Goal: Transaction & Acquisition: Purchase product/service

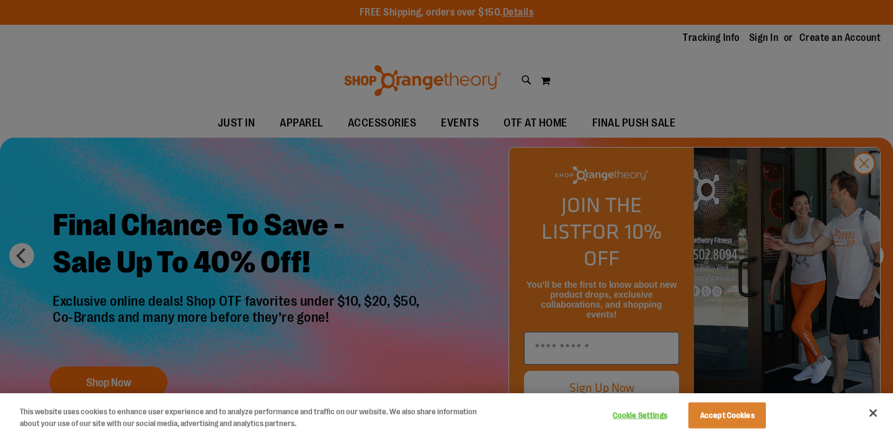
click at [860, 187] on div at bounding box center [446, 218] width 893 height 436
click at [864, 190] on div at bounding box center [446, 218] width 893 height 436
click at [746, 411] on button "Accept Cookies" at bounding box center [728, 416] width 78 height 26
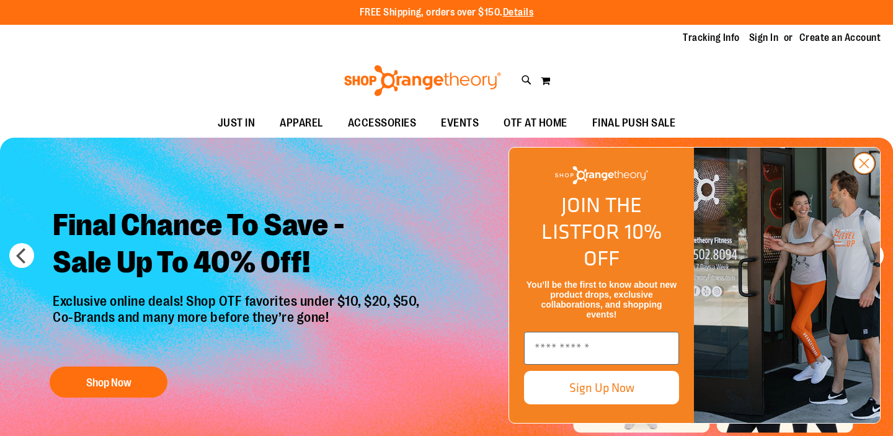
click at [864, 174] on circle "Close dialog" at bounding box center [864, 163] width 20 height 20
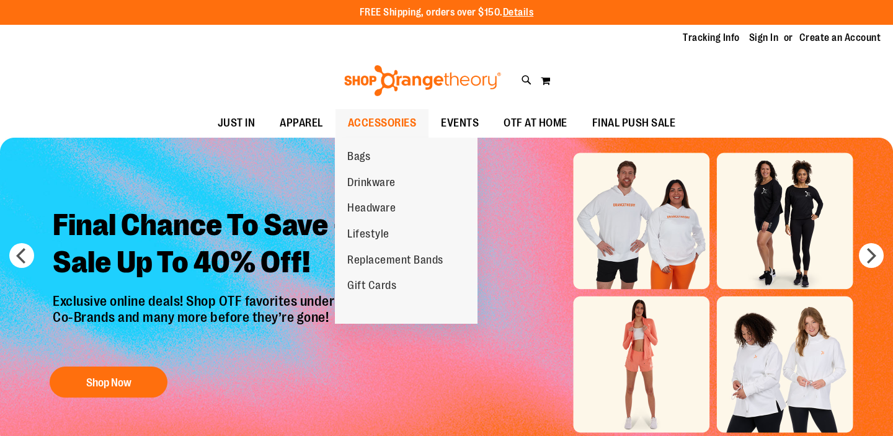
click at [392, 122] on span "ACCESSORIES" at bounding box center [382, 123] width 69 height 28
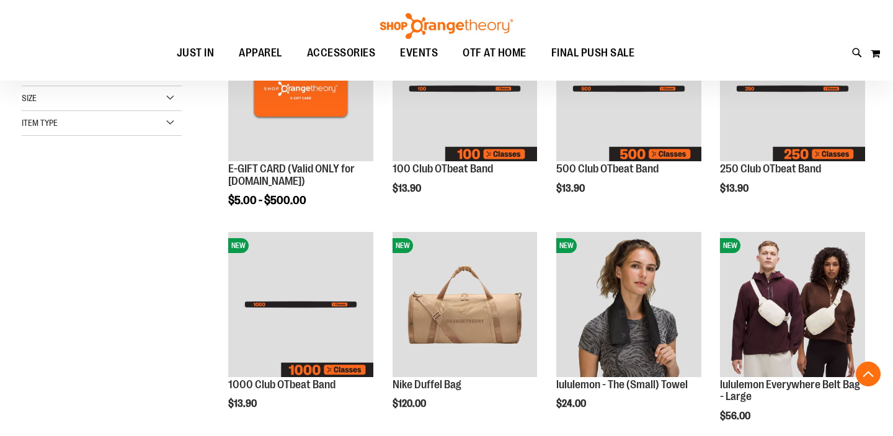
scroll to position [315, 0]
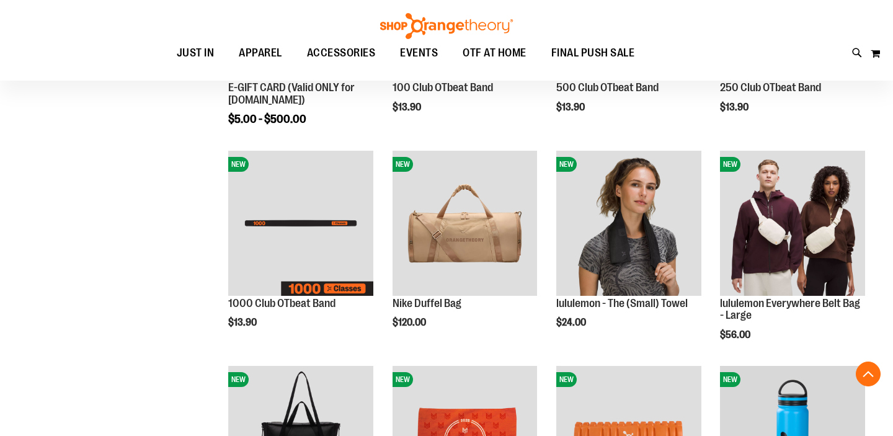
scroll to position [187, 0]
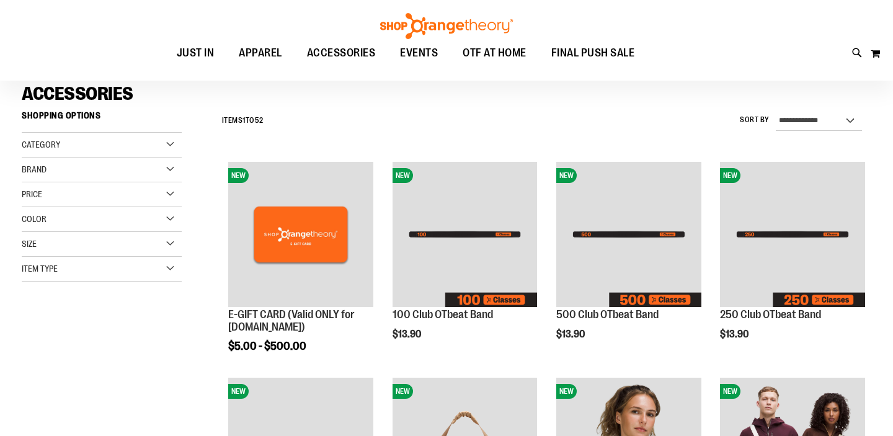
scroll to position [92, 0]
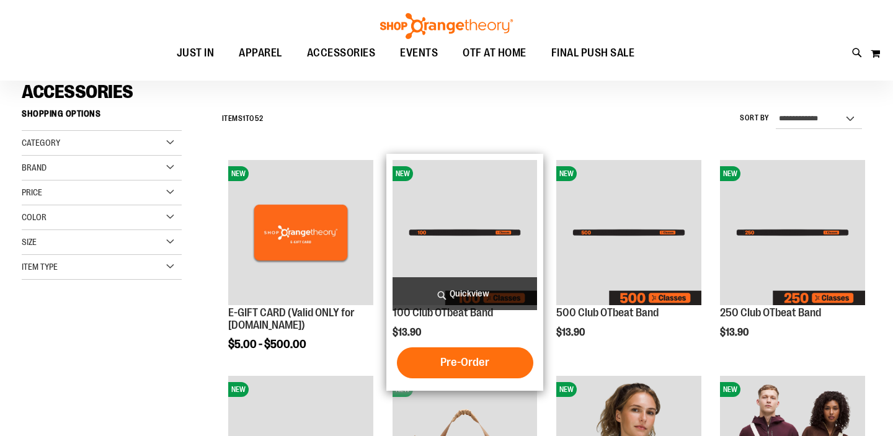
click at [458, 226] on img "product" at bounding box center [465, 232] width 145 height 145
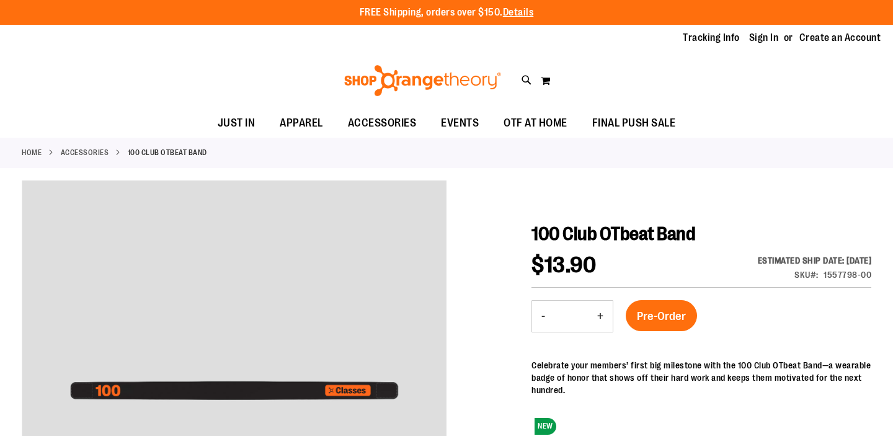
click at [87, 152] on link "ACCESSORIES" at bounding box center [85, 152] width 48 height 11
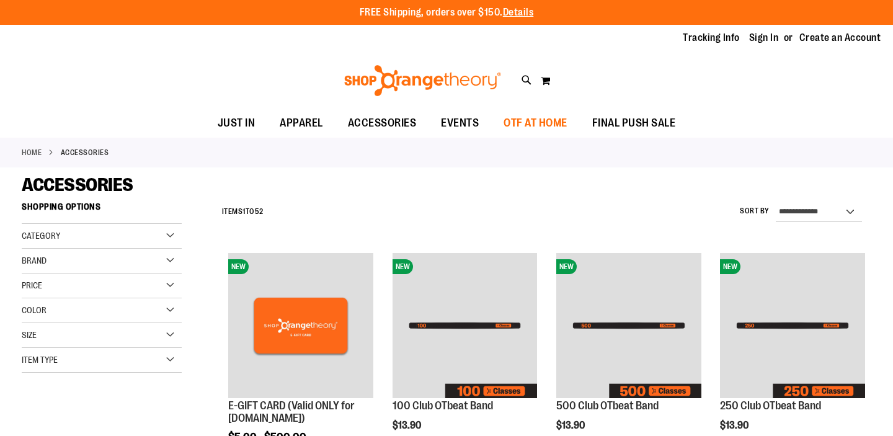
click at [541, 120] on span "OTF AT HOME" at bounding box center [536, 123] width 64 height 28
